Goal: Task Accomplishment & Management: Complete application form

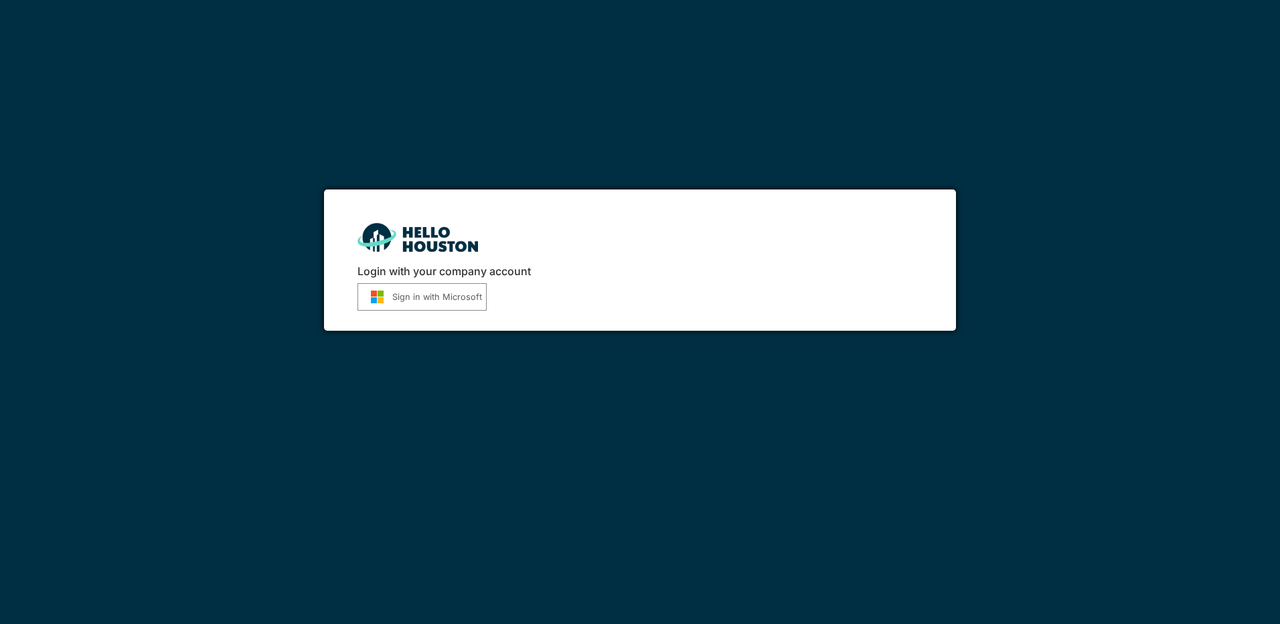
click at [449, 294] on button "Sign in with Microsoft" at bounding box center [421, 296] width 129 height 27
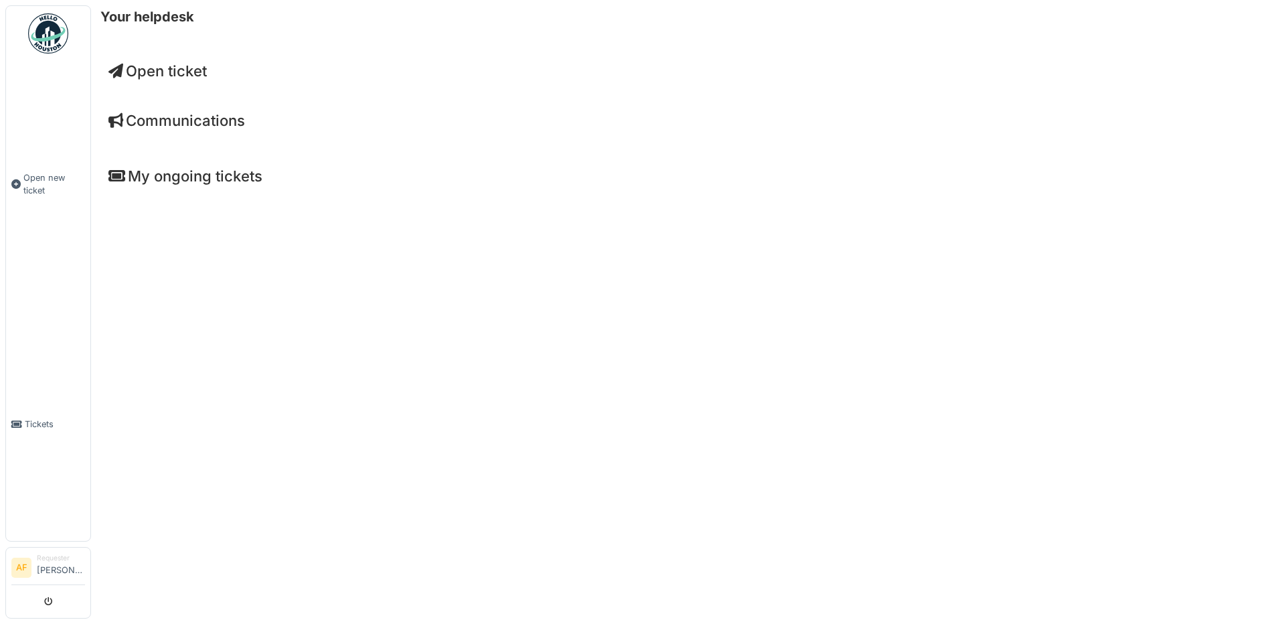
click at [149, 64] on span "Open ticket" at bounding box center [157, 70] width 98 height 17
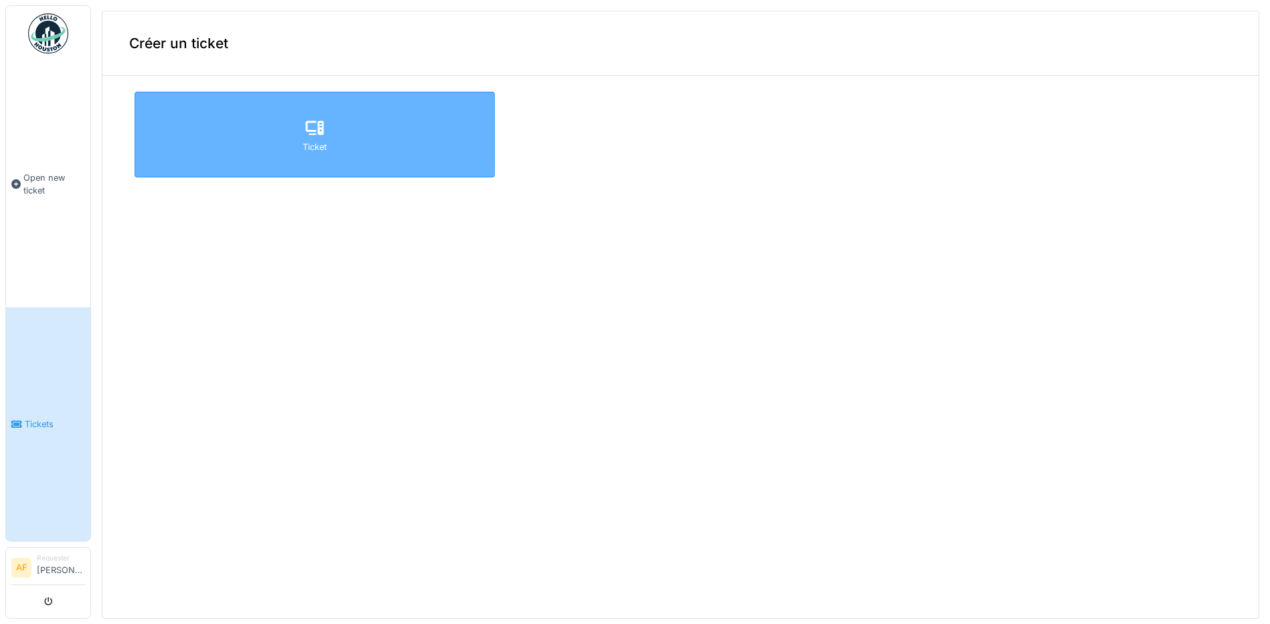
click at [380, 138] on div "Ticket" at bounding box center [315, 135] width 360 height 86
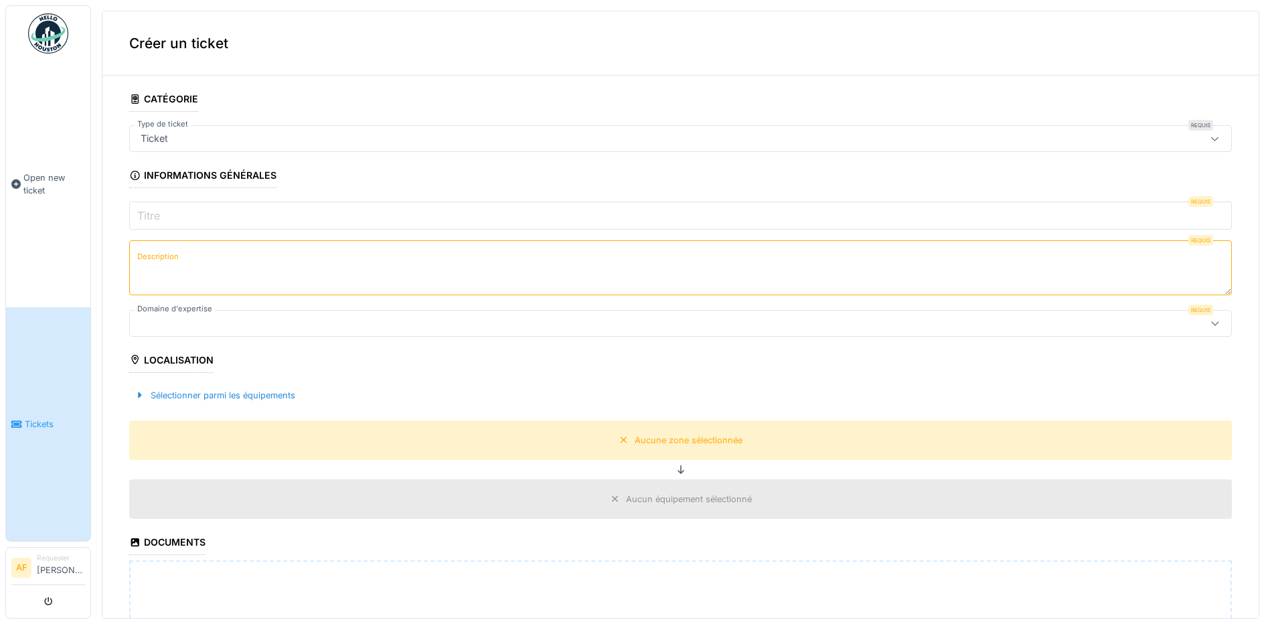
click at [242, 272] on textarea "Description" at bounding box center [680, 267] width 1103 height 55
click at [241, 321] on div at bounding box center [620, 323] width 971 height 15
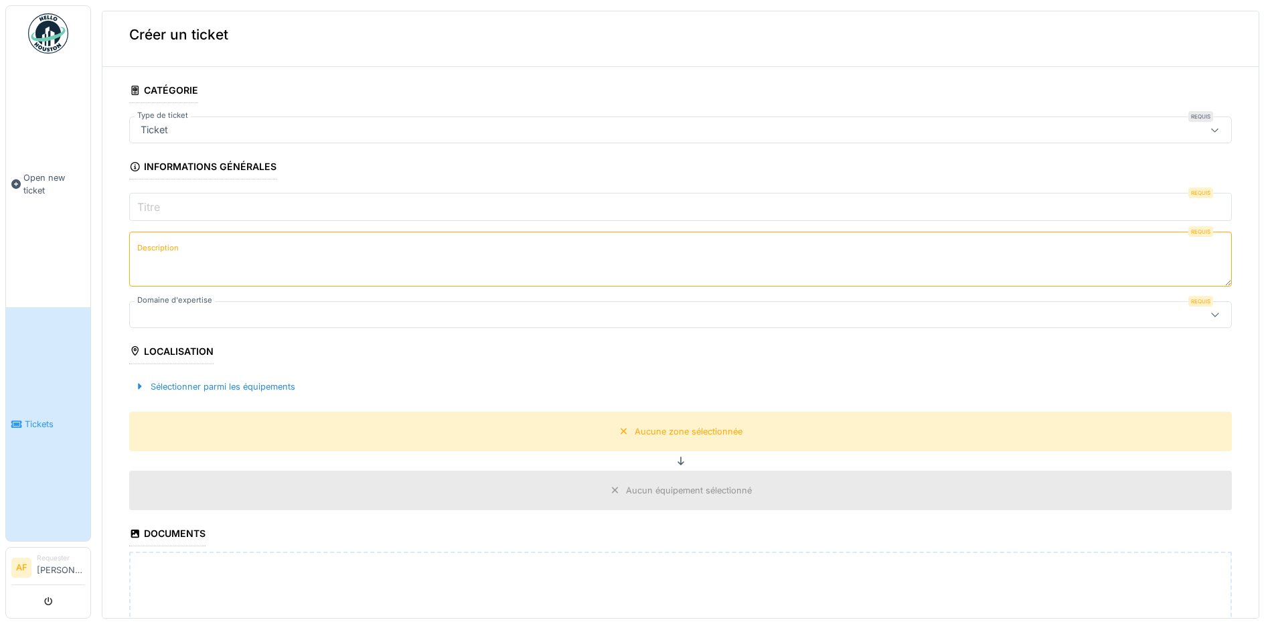
click at [243, 240] on textarea "Description" at bounding box center [680, 259] width 1103 height 55
click at [169, 127] on div "Ticket" at bounding box center [154, 130] width 38 height 15
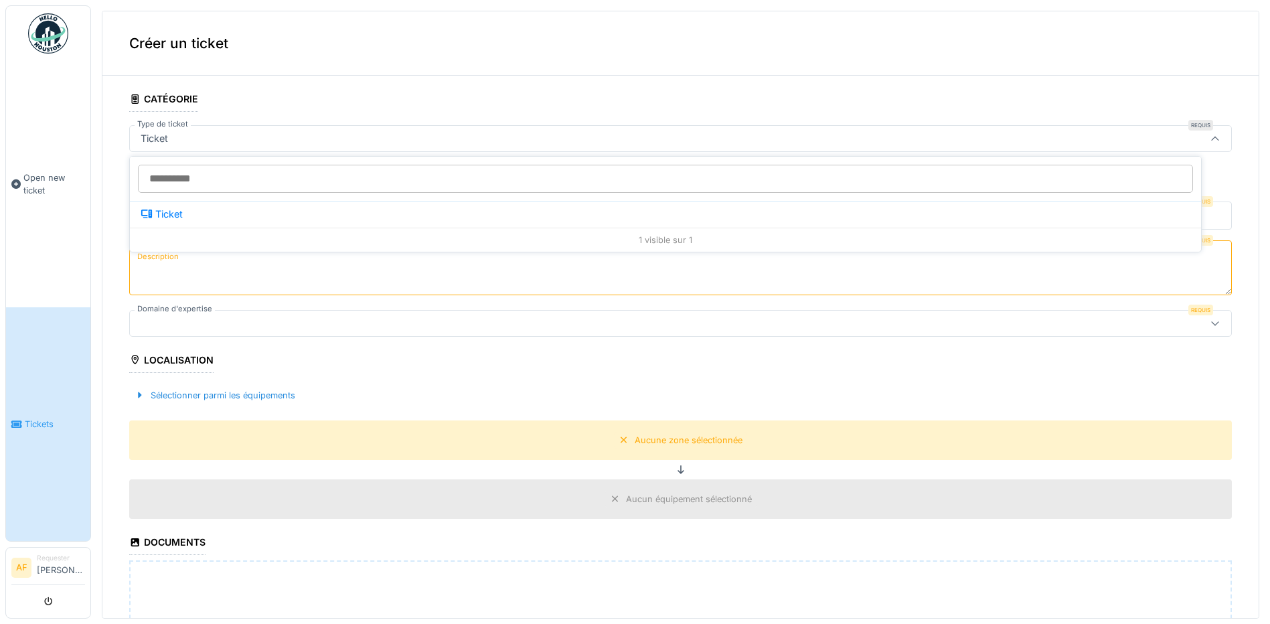
click at [179, 190] on input "Type de ticket" at bounding box center [665, 179] width 1055 height 28
click at [881, 329] on div at bounding box center [620, 323] width 971 height 15
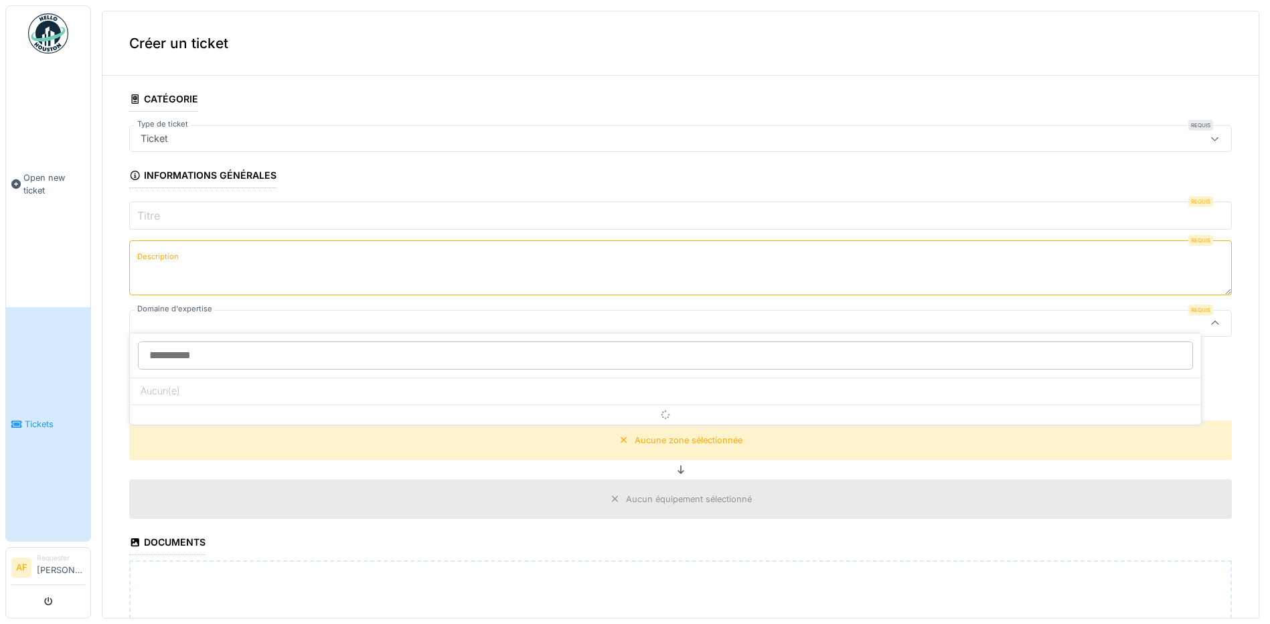
scroll to position [9, 0]
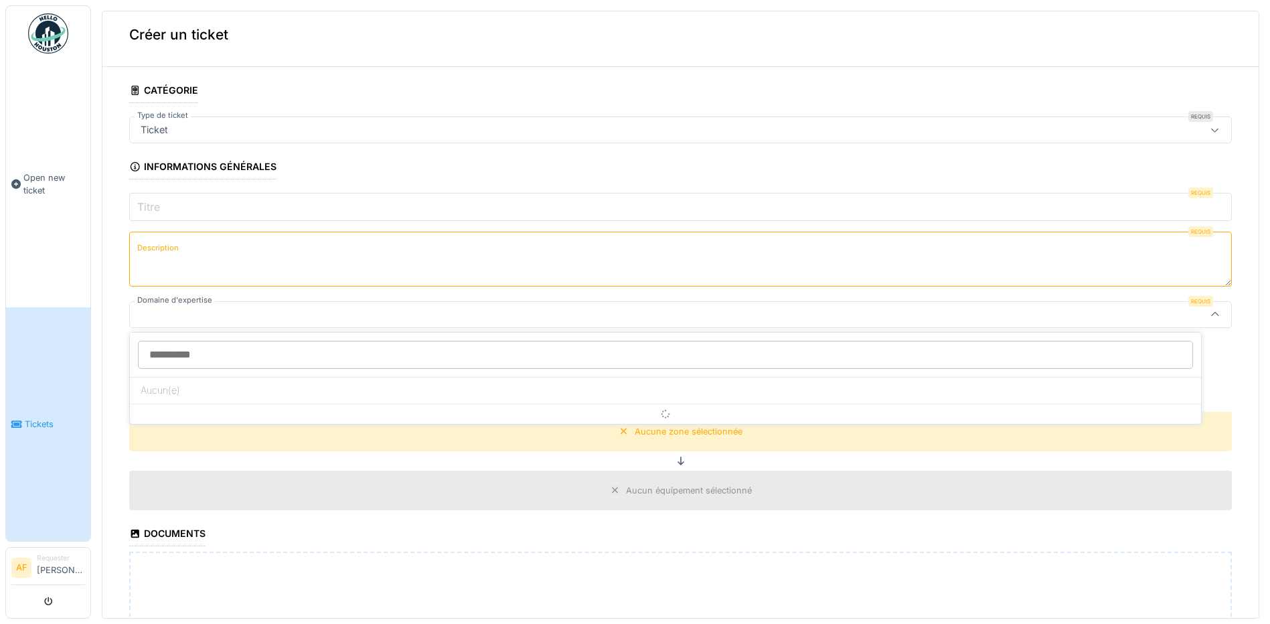
click at [870, 317] on div at bounding box center [620, 314] width 971 height 15
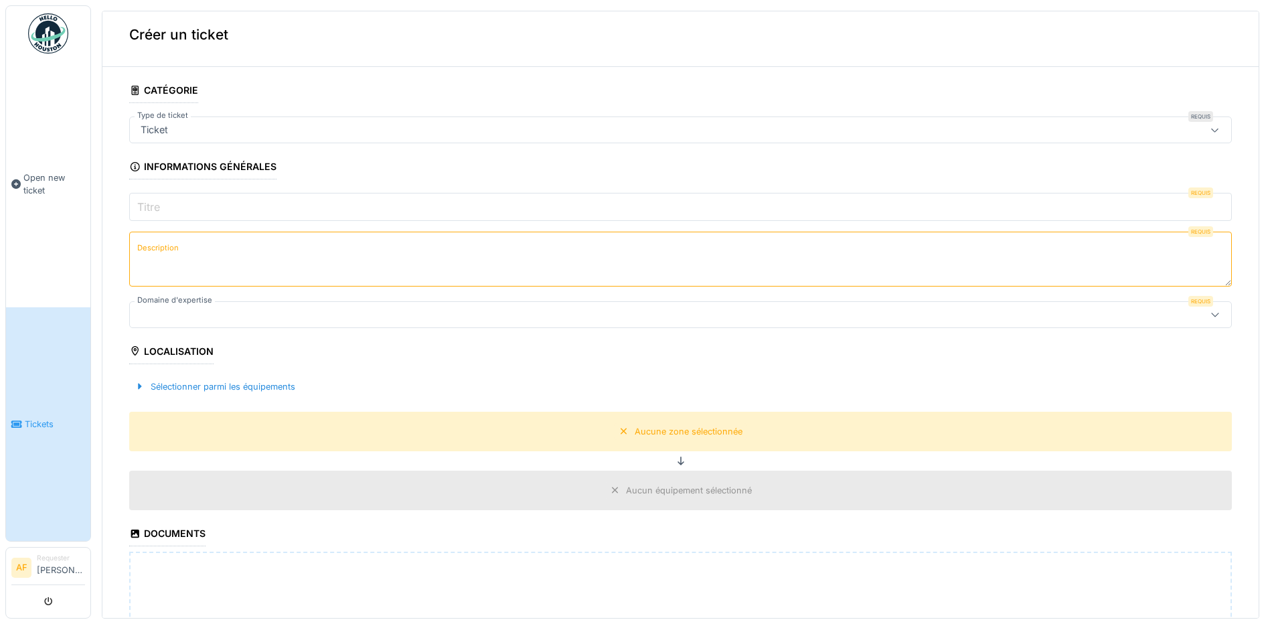
click at [870, 317] on div at bounding box center [620, 314] width 971 height 15
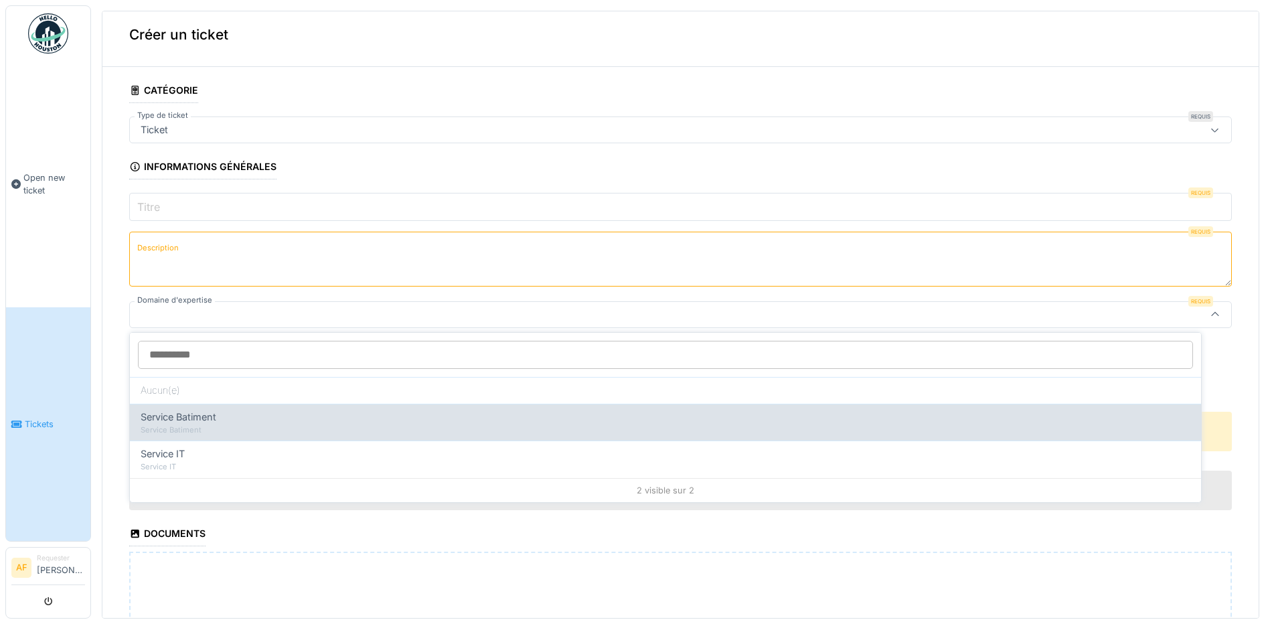
click at [268, 434] on div "Service Batiment Service Batiment" at bounding box center [665, 422] width 1071 height 37
type input "***"
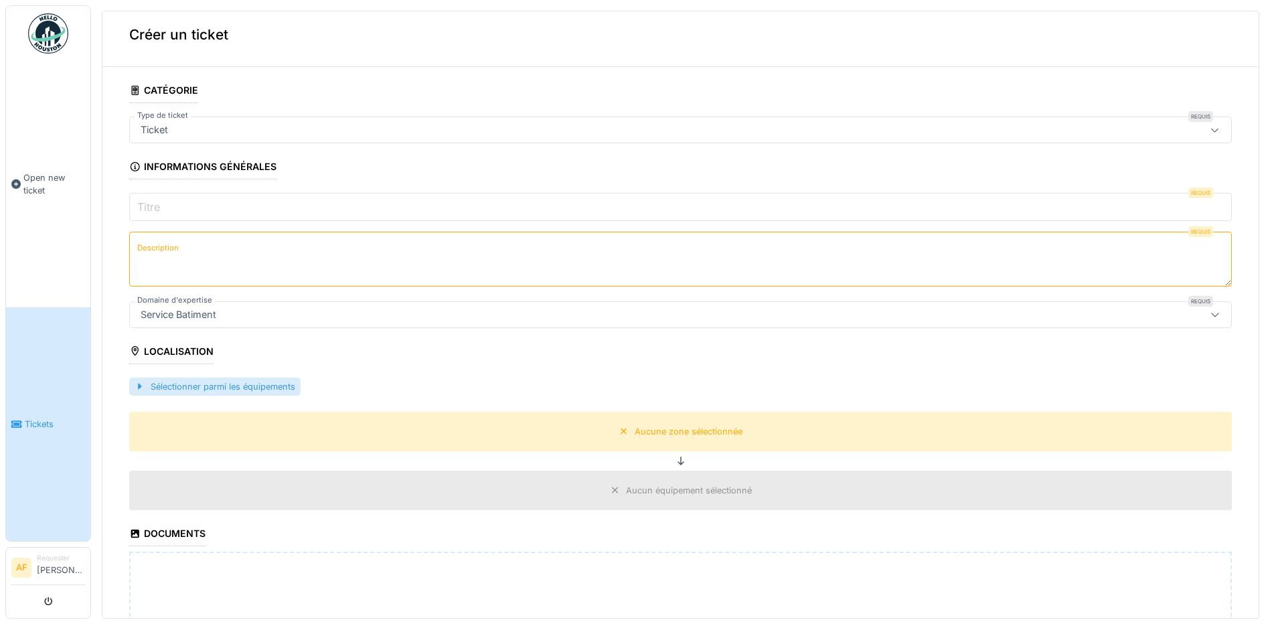
click at [248, 392] on div "Sélectionner parmi les équipements" at bounding box center [214, 387] width 171 height 18
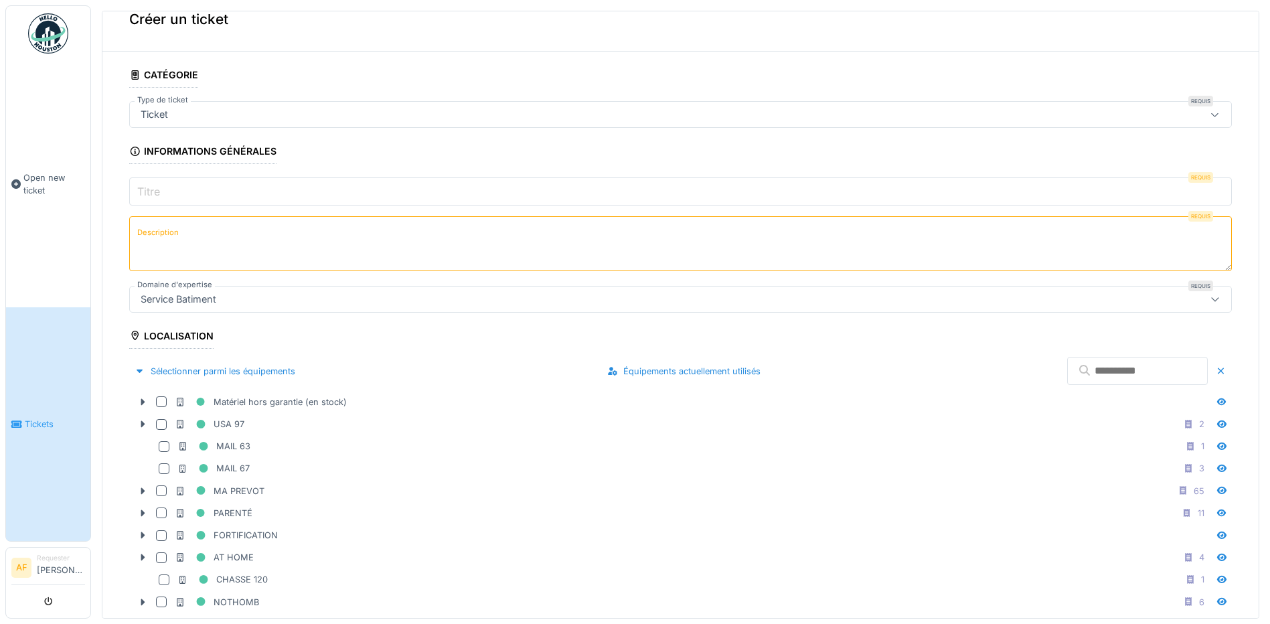
scroll to position [0, 0]
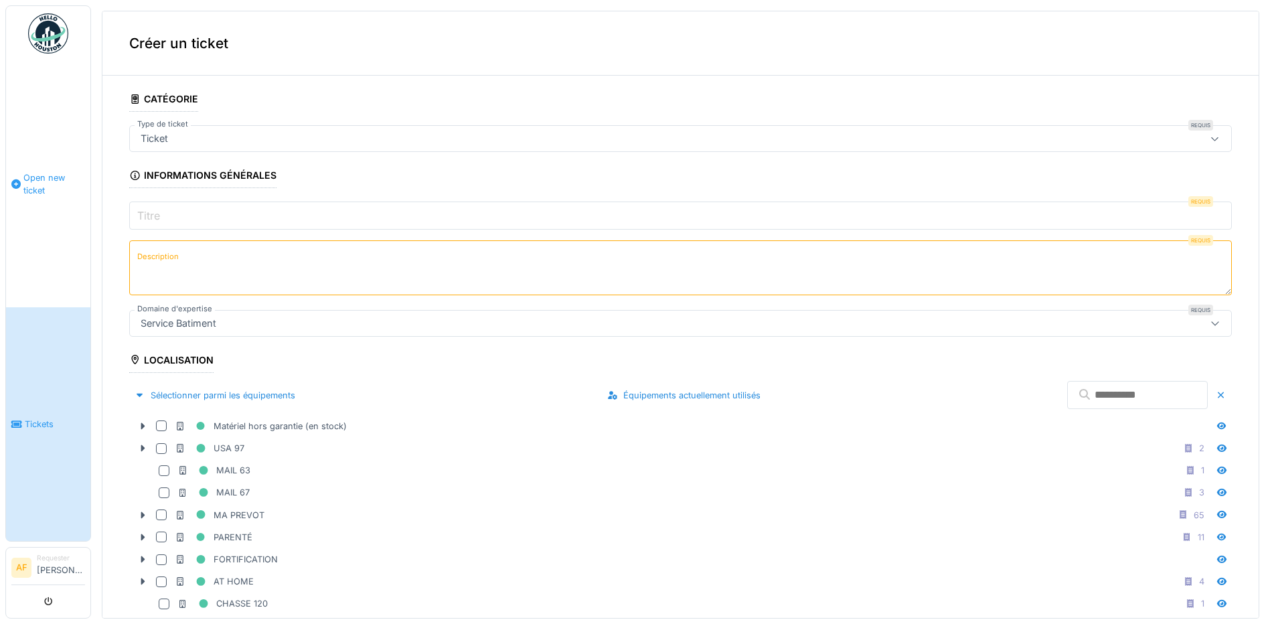
click at [50, 203] on link "Open new ticket" at bounding box center [48, 184] width 84 height 246
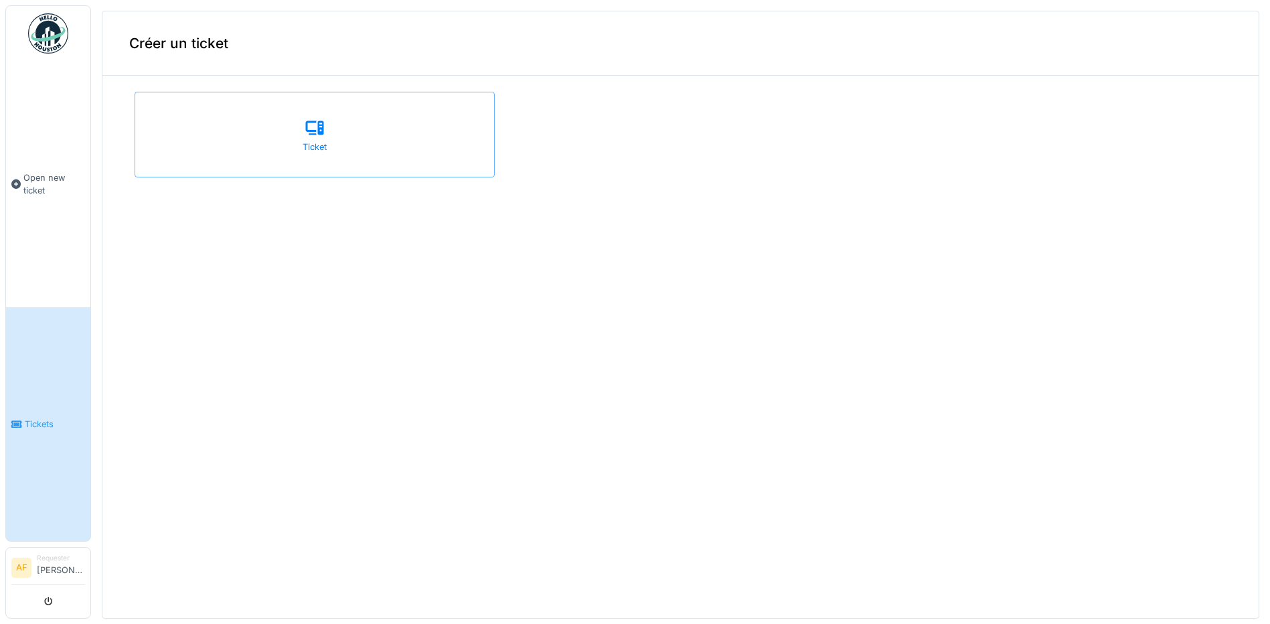
click at [62, 402] on link "Tickets" at bounding box center [48, 424] width 84 height 234
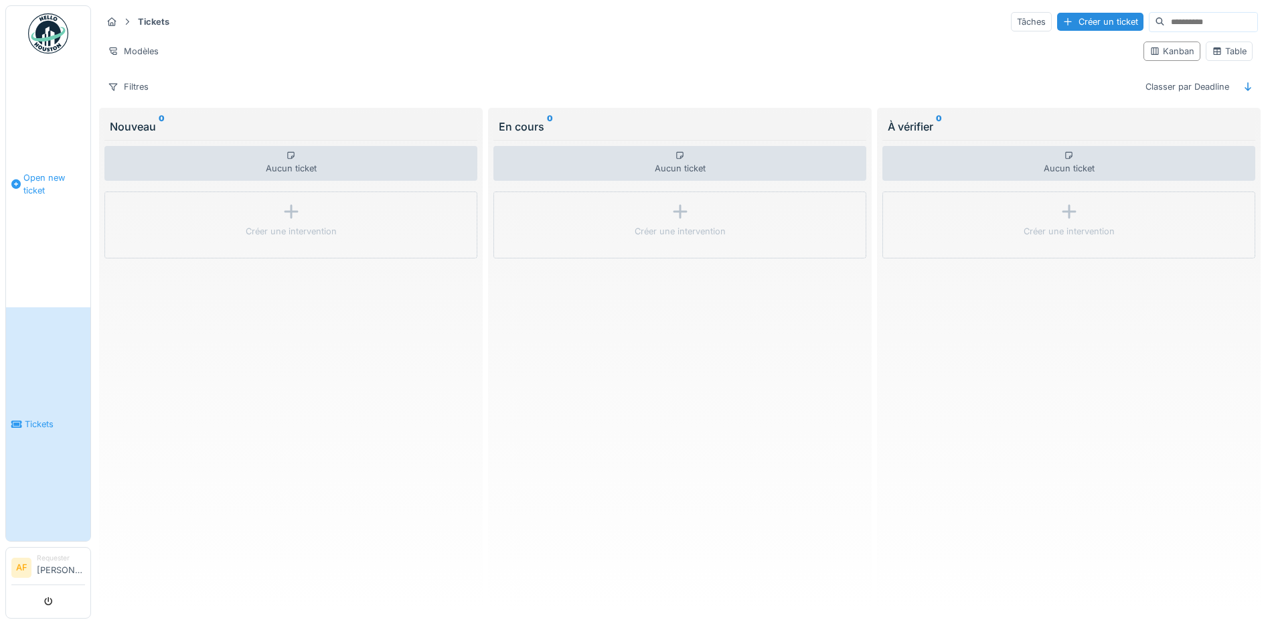
click at [48, 266] on link "Open new ticket" at bounding box center [48, 184] width 84 height 246
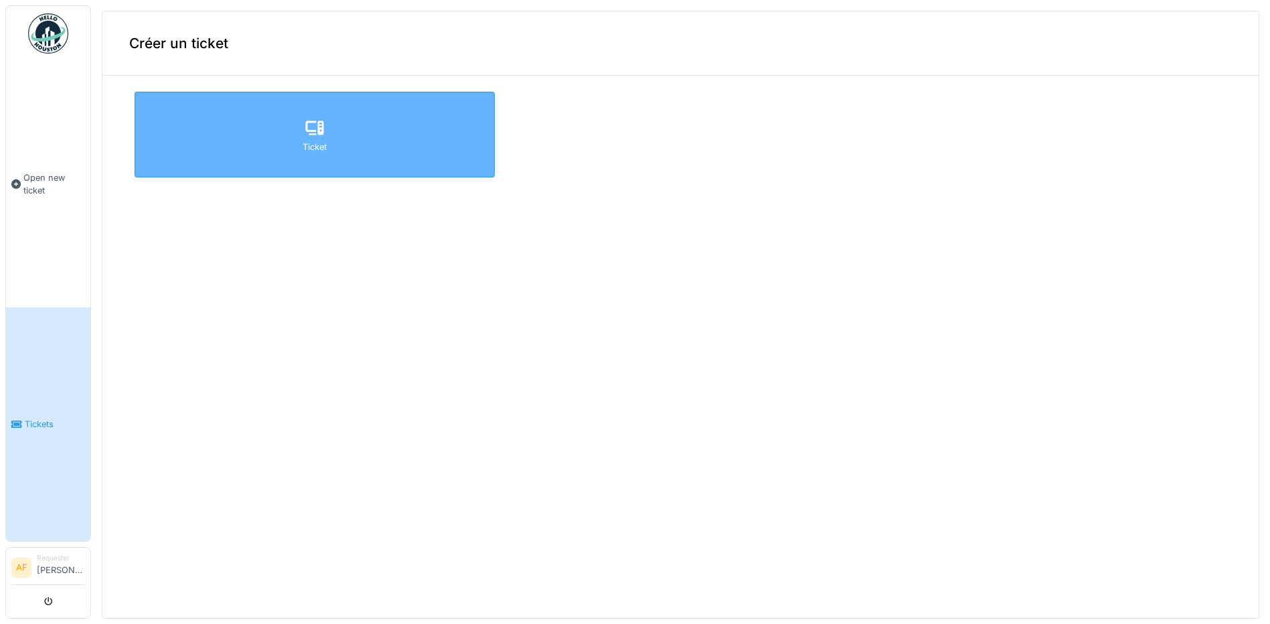
click at [291, 138] on div "Ticket" at bounding box center [315, 135] width 360 height 86
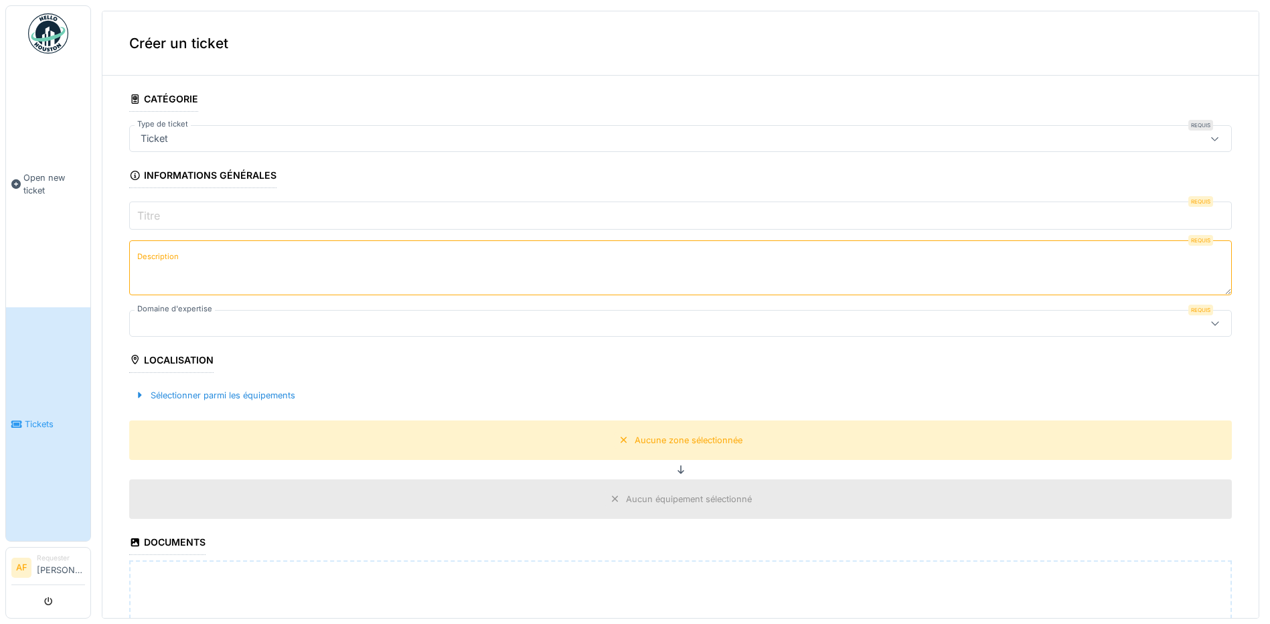
click at [254, 327] on div at bounding box center [620, 323] width 971 height 15
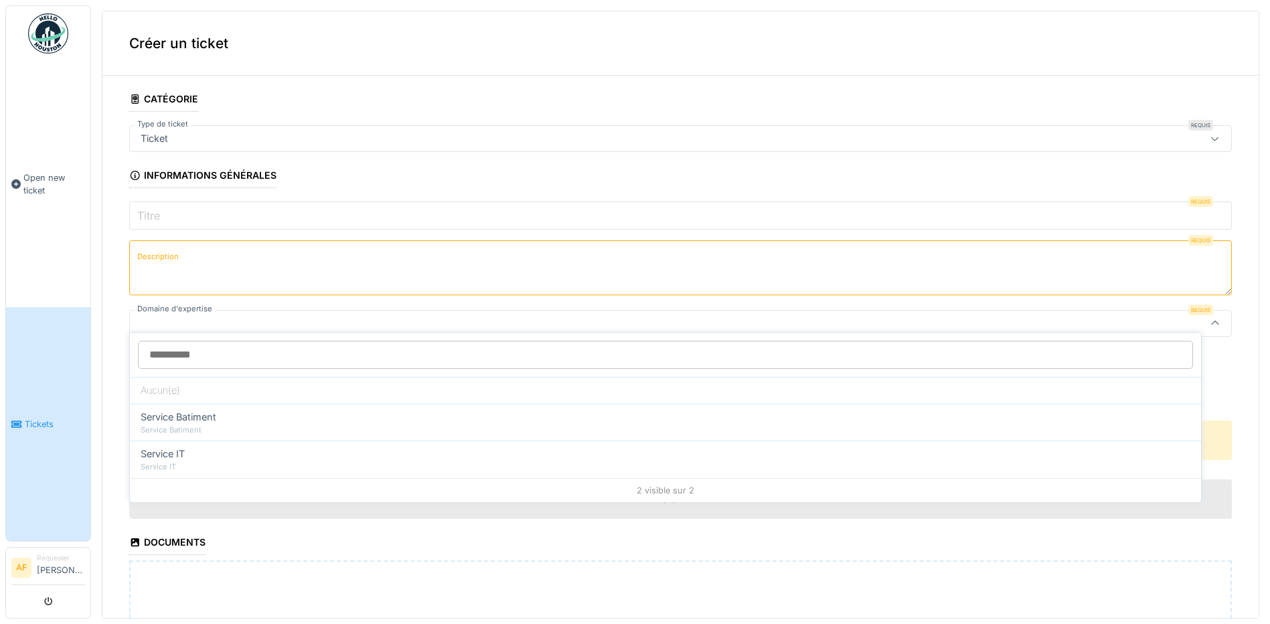
scroll to position [9, 0]
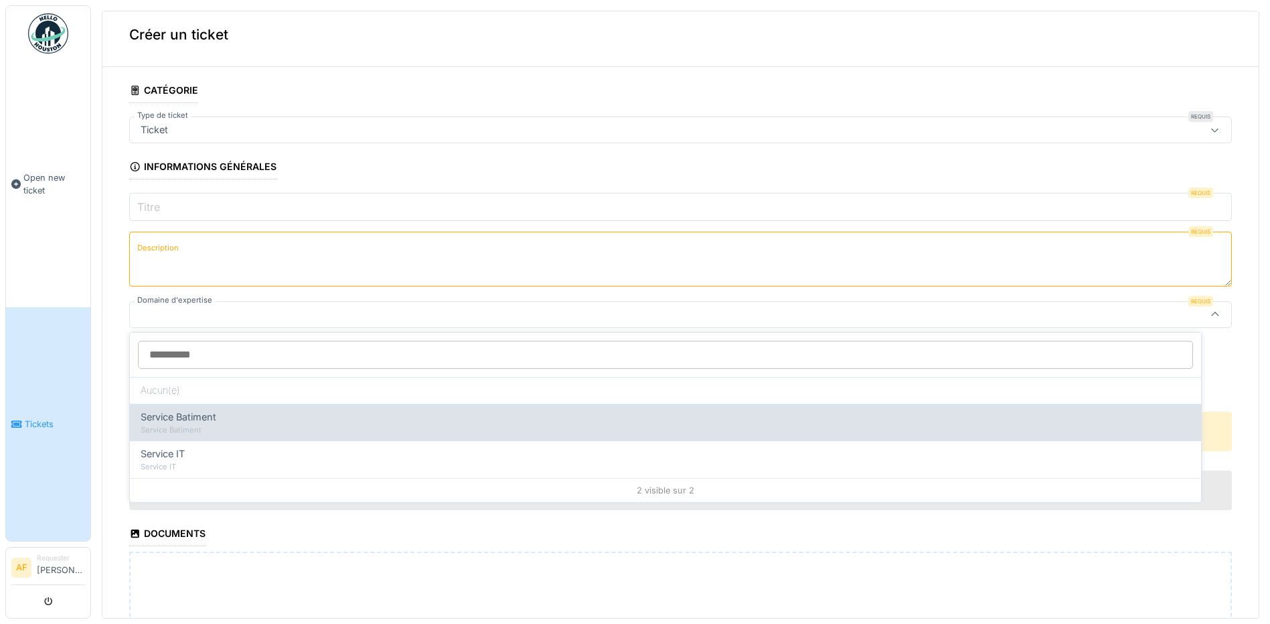
click at [229, 432] on div "Service Batiment" at bounding box center [666, 429] width 1050 height 11
type input "***"
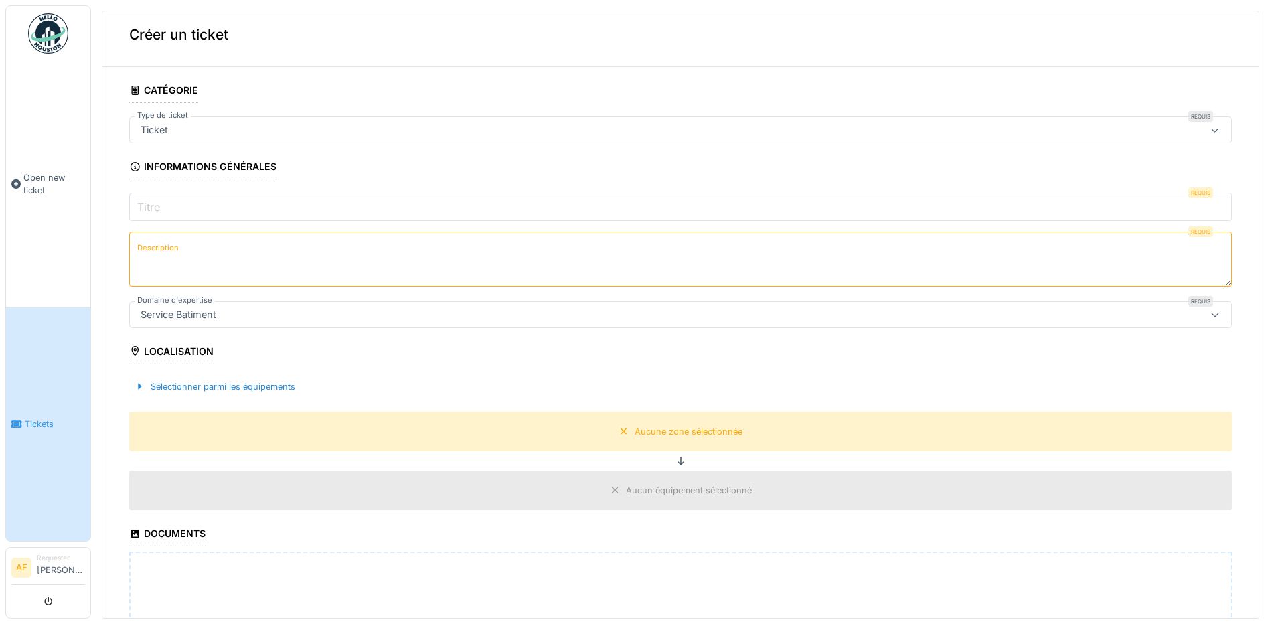
click at [618, 135] on div "Ticket" at bounding box center [620, 130] width 971 height 15
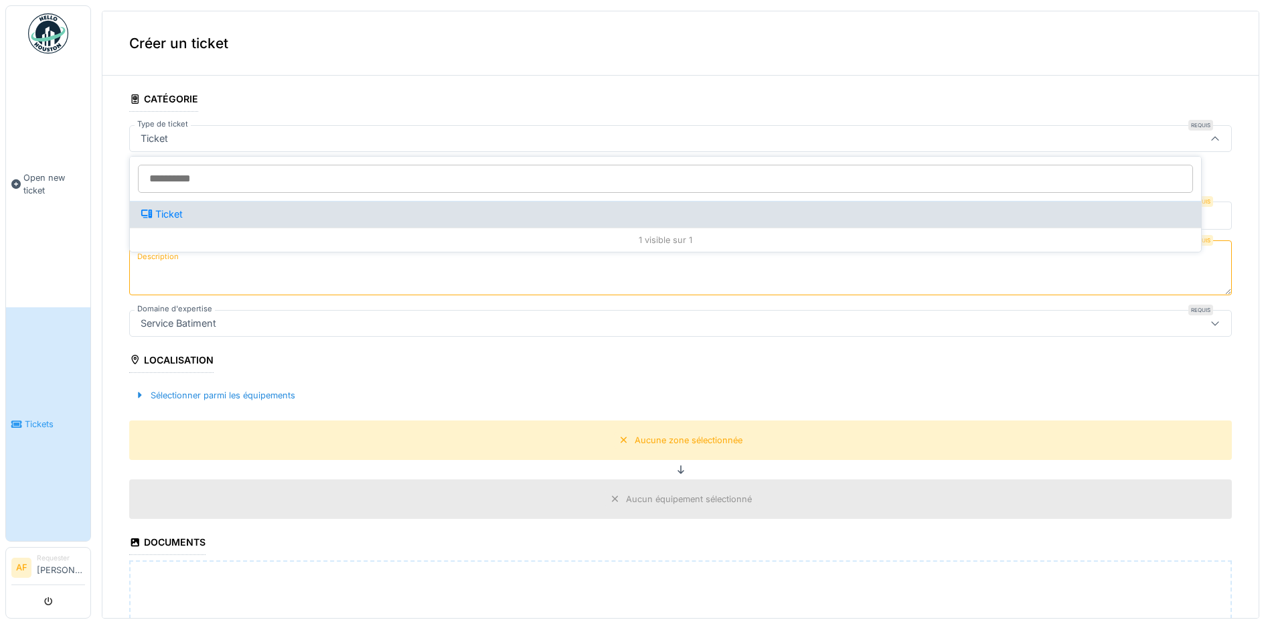
click at [499, 214] on div "Ticket" at bounding box center [666, 214] width 1050 height 15
click at [388, 227] on div "Ticket" at bounding box center [665, 214] width 1071 height 27
click at [390, 218] on div "Ticket" at bounding box center [666, 214] width 1050 height 15
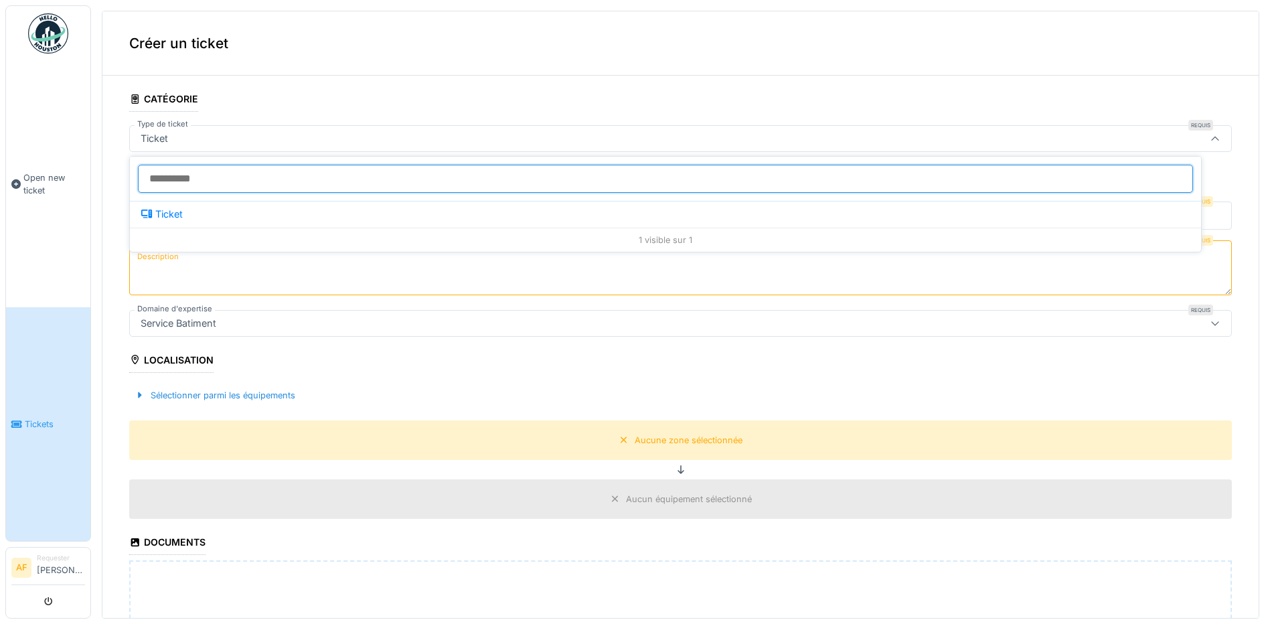
click at [398, 189] on input "Type de ticket" at bounding box center [665, 179] width 1055 height 28
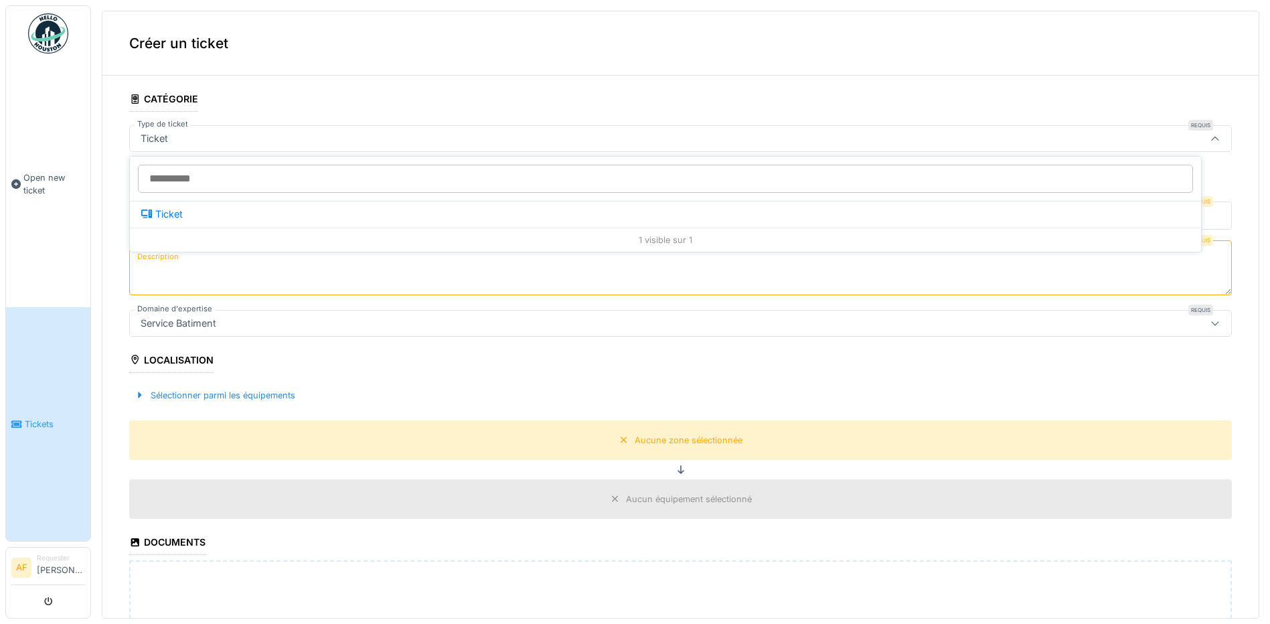
click at [449, 151] on div "Ticket" at bounding box center [680, 138] width 1103 height 27
click at [265, 400] on div "Sélectionner parmi les équipements" at bounding box center [214, 395] width 171 height 18
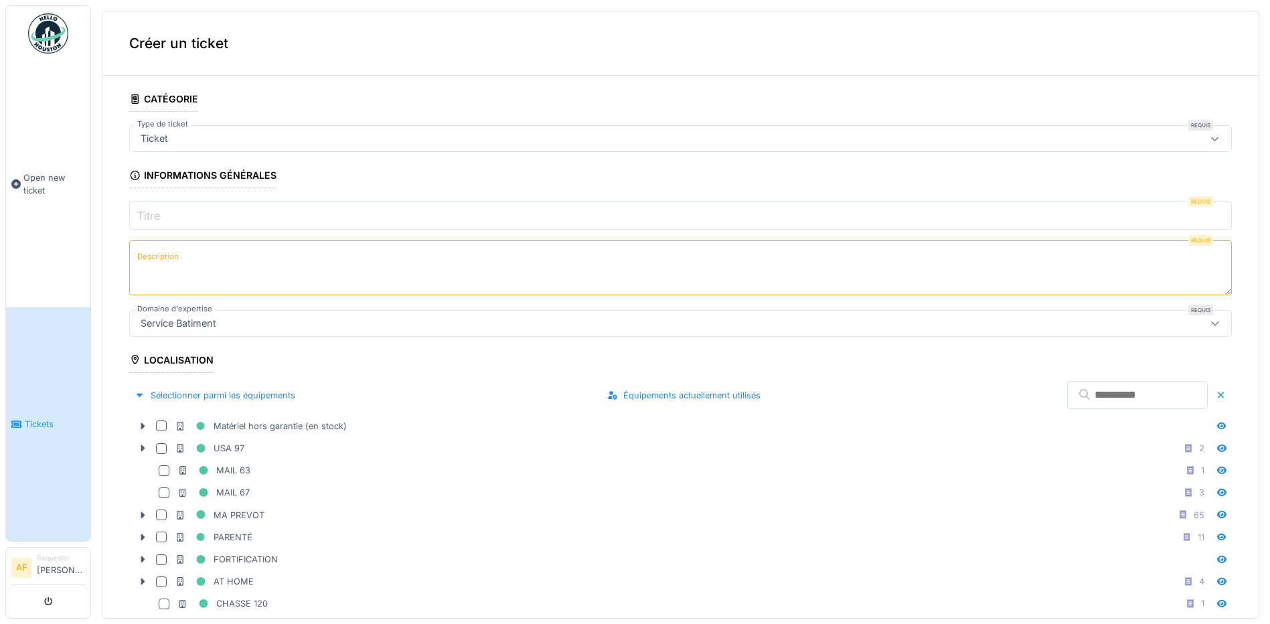
click at [165, 260] on label "Description" at bounding box center [158, 256] width 47 height 17
click at [165, 260] on textarea "Description" at bounding box center [680, 267] width 1103 height 55
click at [159, 216] on label "Titre" at bounding box center [149, 216] width 28 height 16
click at [159, 216] on input "Titre" at bounding box center [680, 215] width 1103 height 28
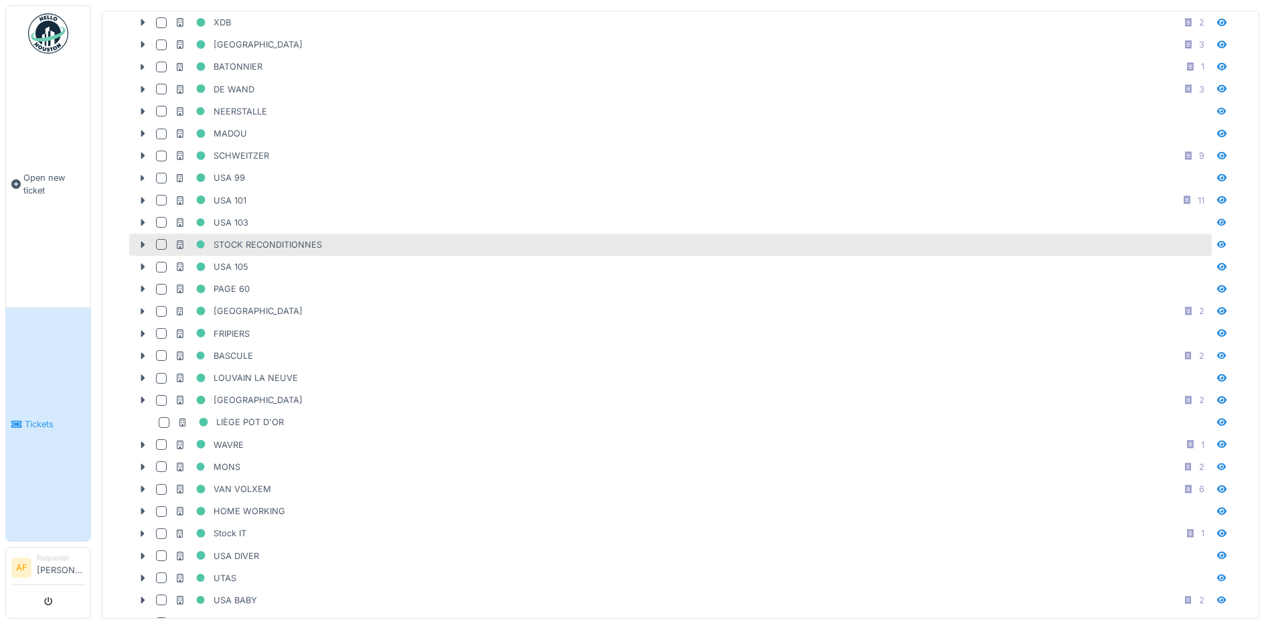
scroll to position [1004, 0]
